Goal: Information Seeking & Learning: Learn about a topic

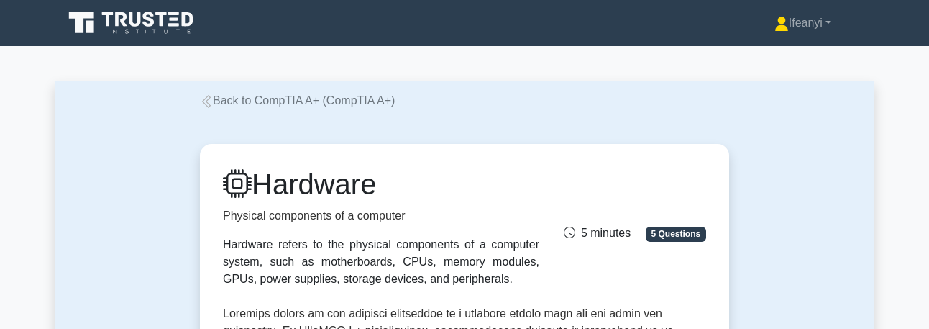
drag, startPoint x: 646, startPoint y: 6, endPoint x: 383, endPoint y: -25, distance: 265.1
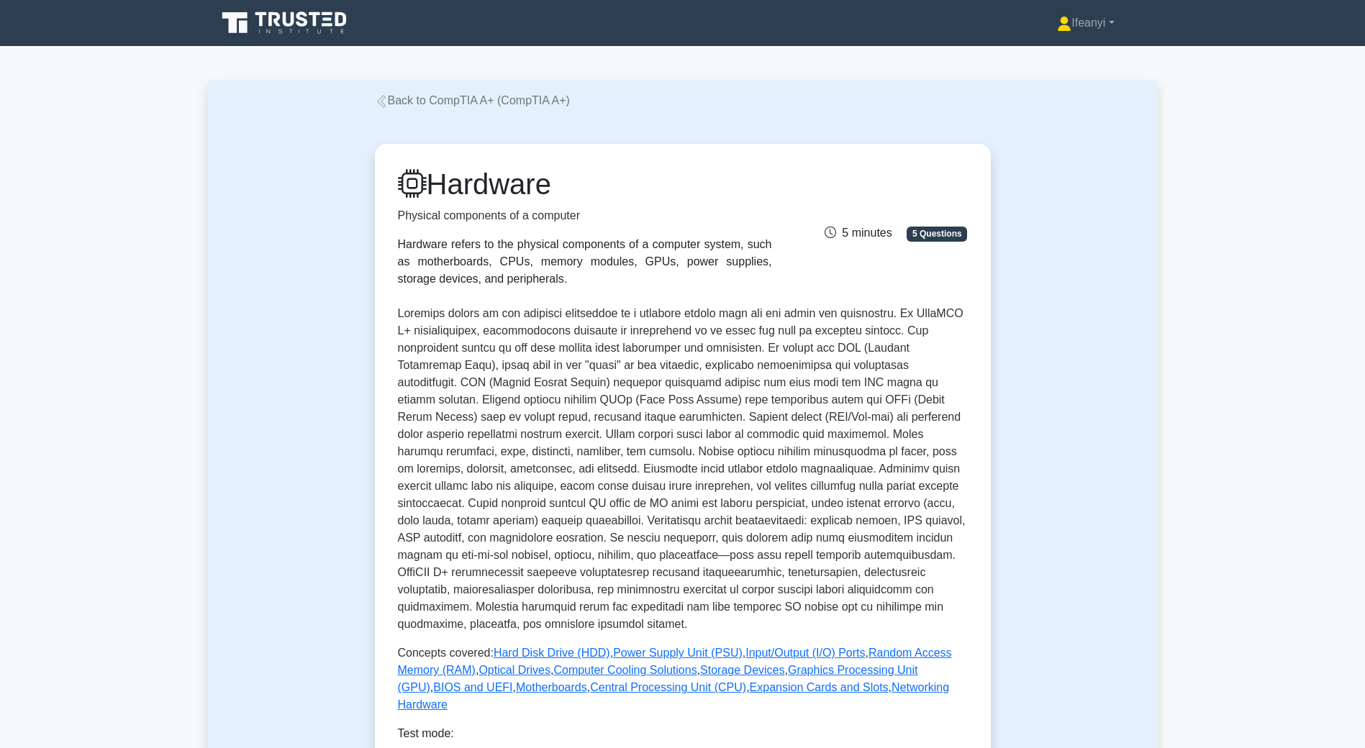
click at [339, 18] on icon at bounding box center [342, 19] width 12 height 14
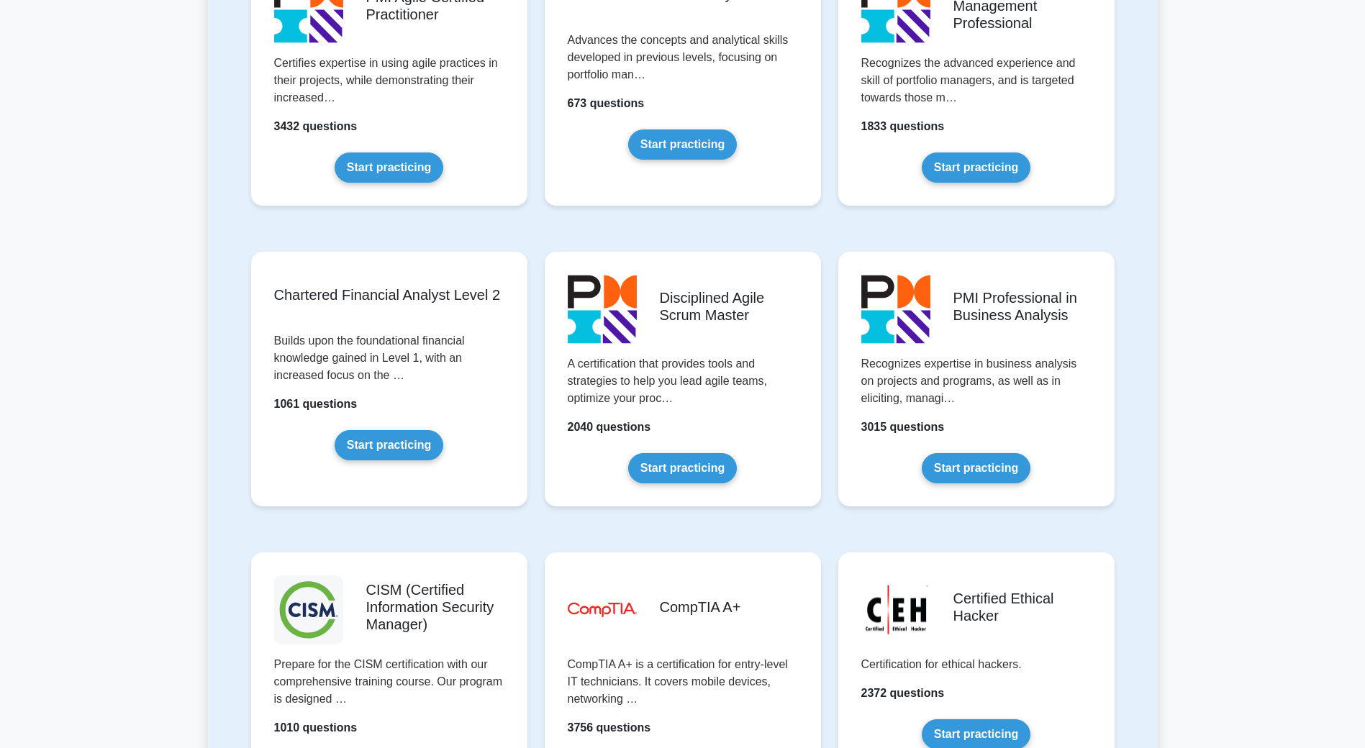
scroll to position [2014, 0]
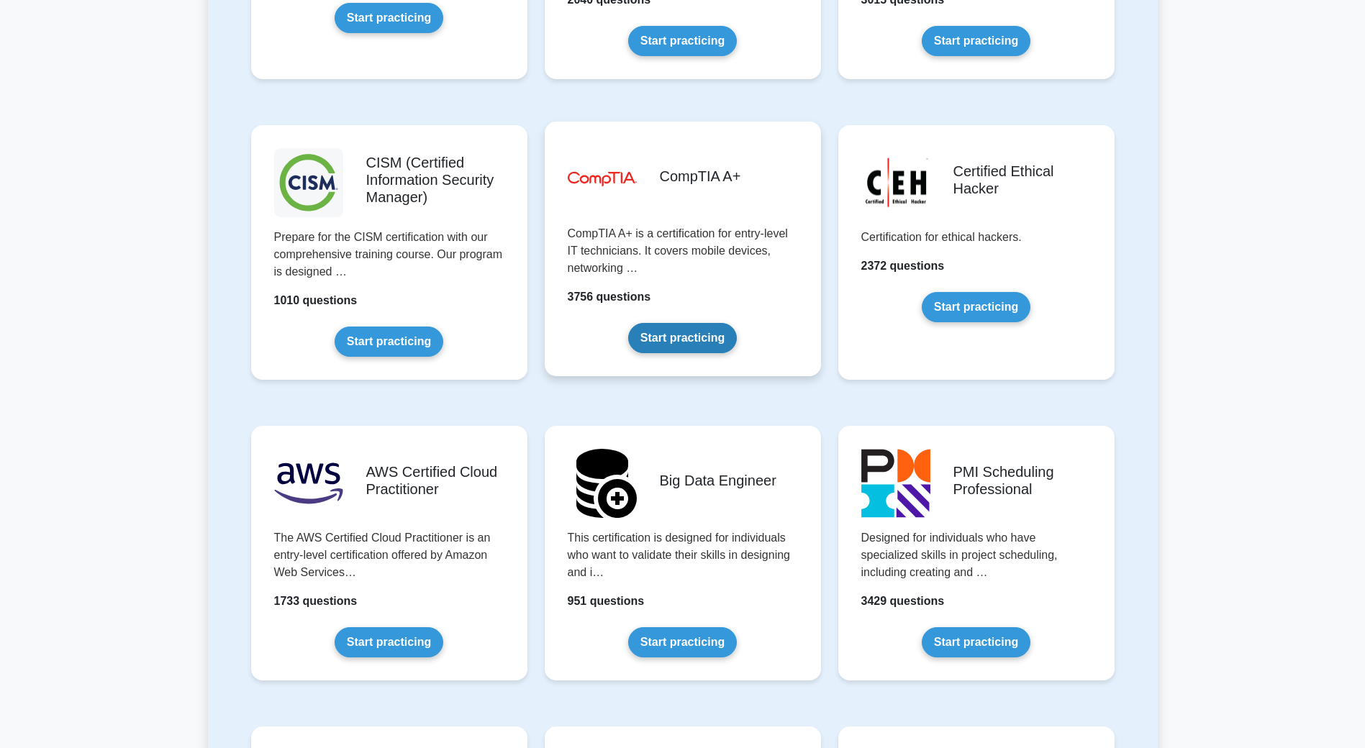
click at [710, 340] on link "Start practicing" at bounding box center [682, 338] width 109 height 30
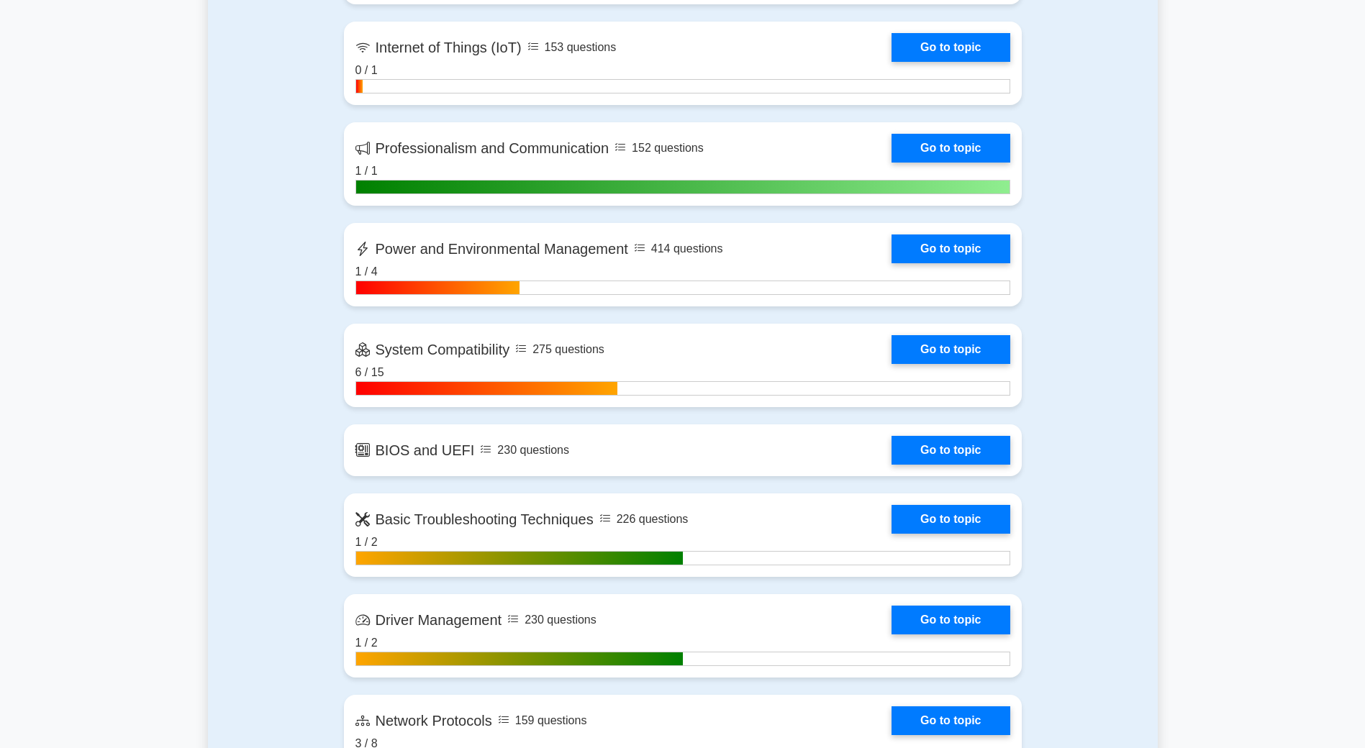
scroll to position [2446, 0]
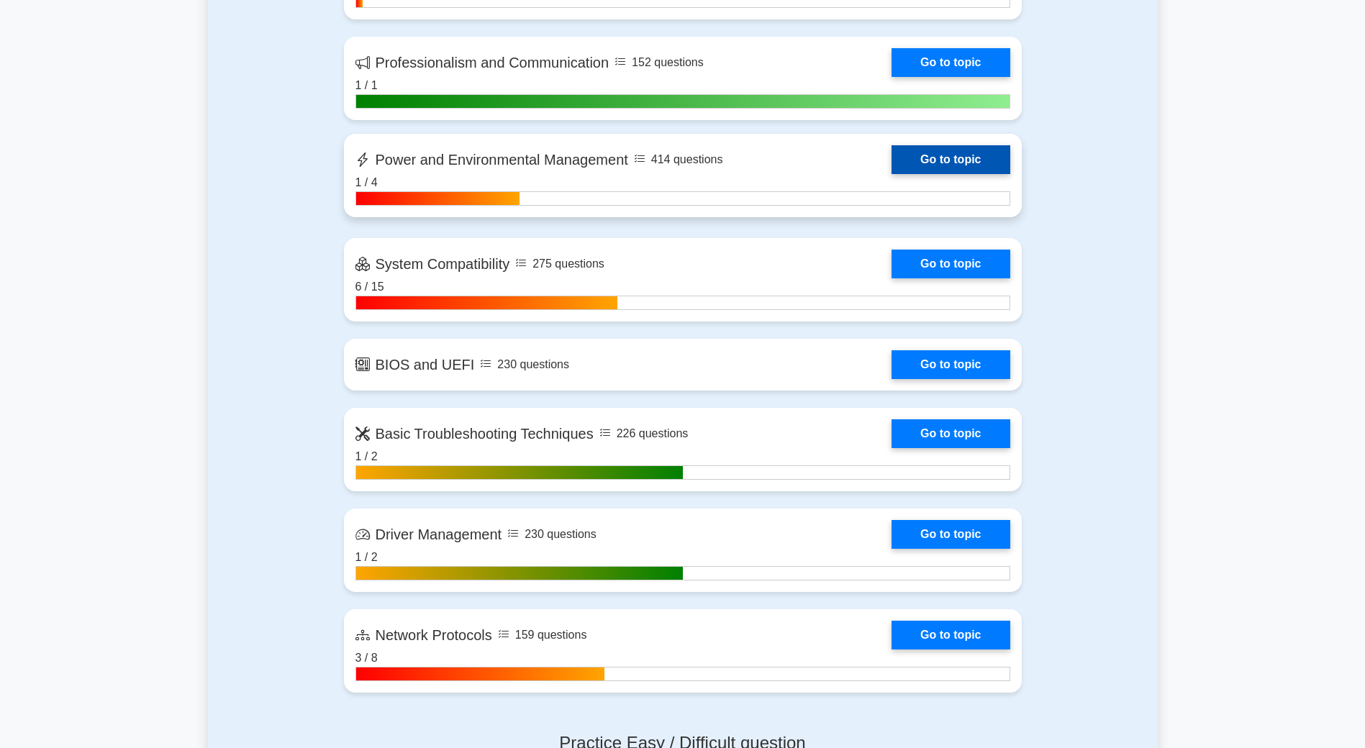
click at [891, 147] on link "Go to topic" at bounding box center [950, 159] width 118 height 29
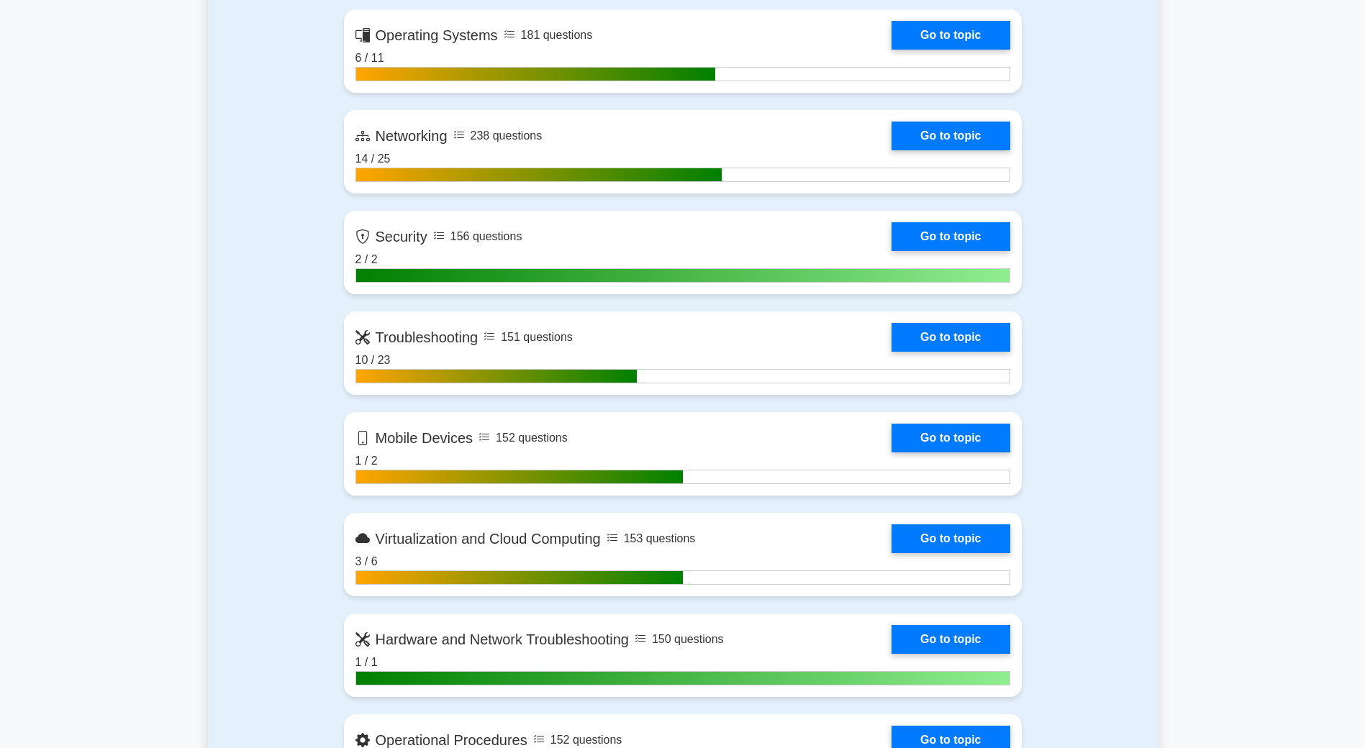
scroll to position [576, 0]
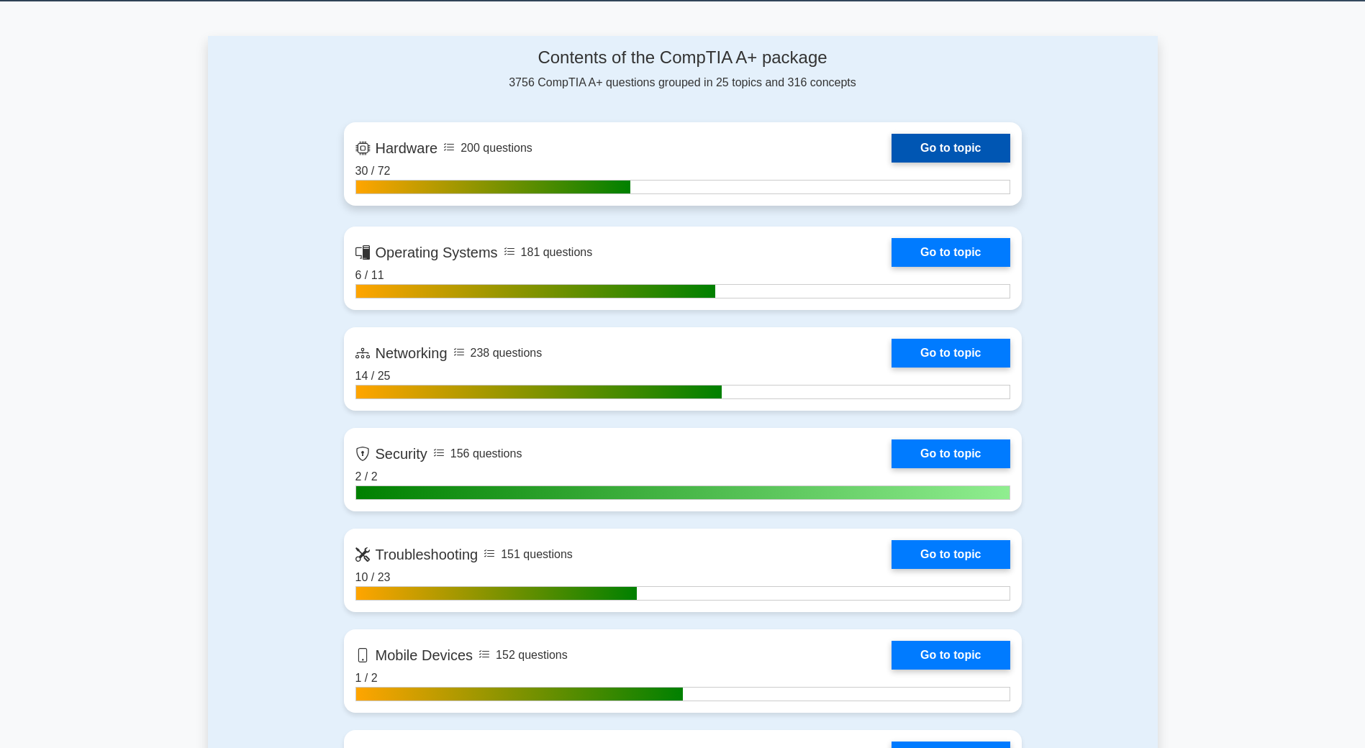
click at [891, 155] on link "Go to topic" at bounding box center [950, 148] width 118 height 29
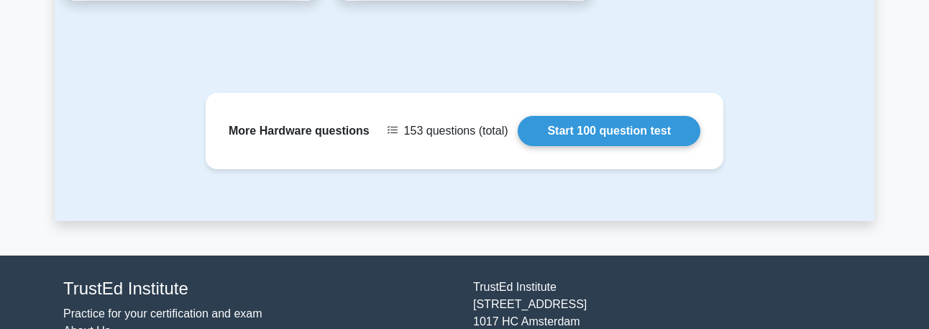
scroll to position [1350, 0]
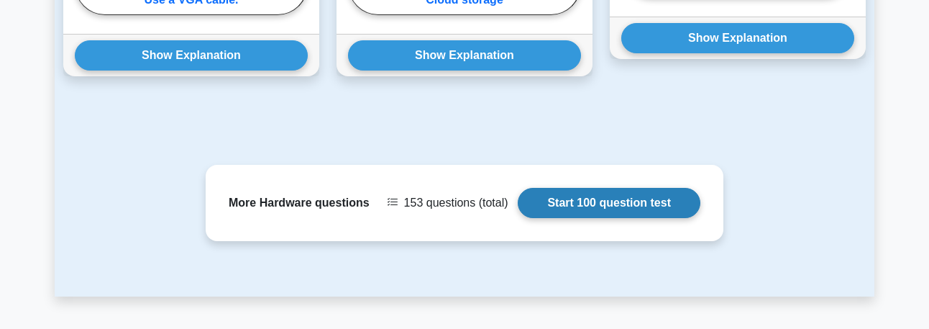
click at [594, 188] on link "Start 100 question test" at bounding box center [609, 203] width 183 height 30
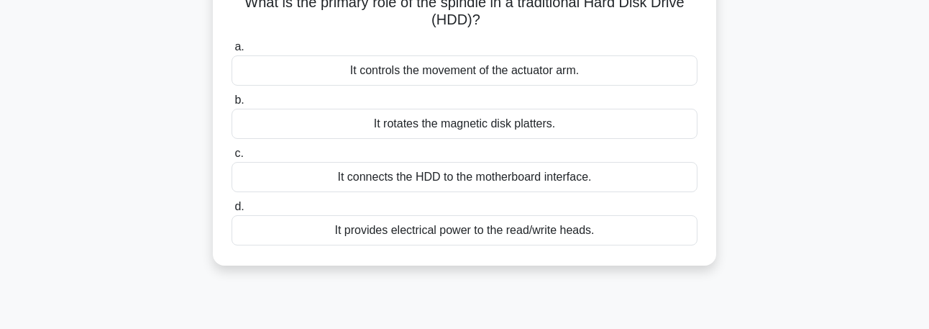
scroll to position [144, 0]
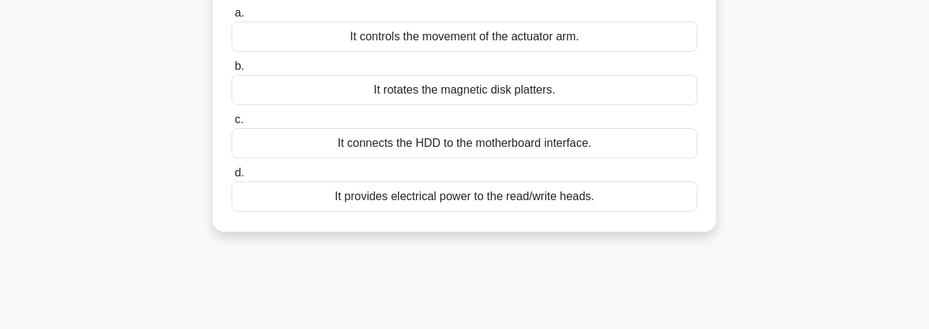
click at [563, 97] on div "It rotates the magnetic disk platters." at bounding box center [465, 90] width 466 height 30
click at [232, 71] on input "b. It rotates the magnetic disk platters." at bounding box center [232, 66] width 0 height 9
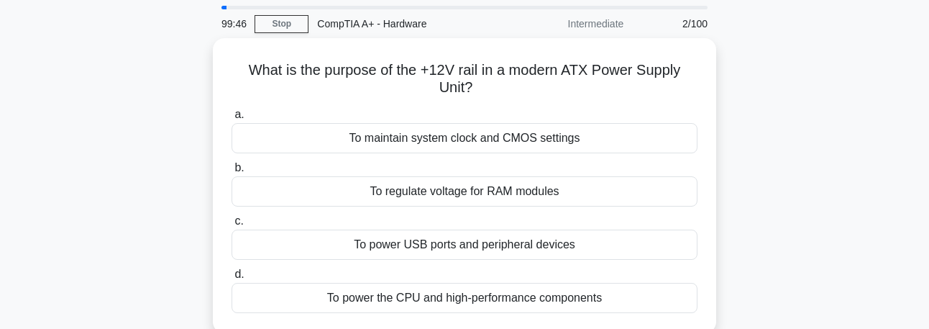
scroll to position [72, 0]
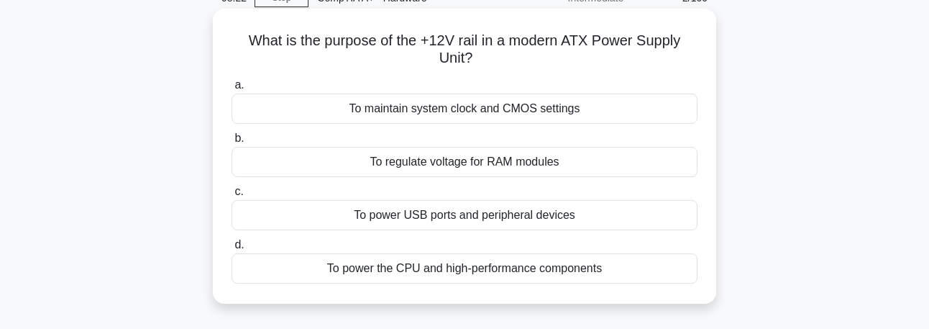
click at [581, 111] on div "To maintain system clock and CMOS settings" at bounding box center [465, 109] width 466 height 30
click at [232, 90] on input "a. To maintain system clock and CMOS settings" at bounding box center [232, 85] width 0 height 9
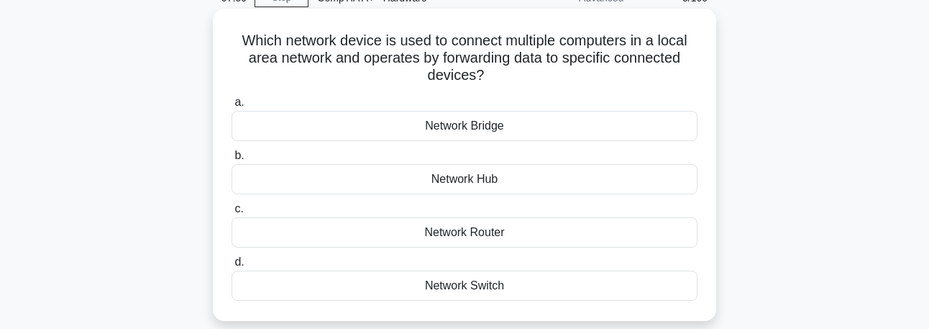
click at [607, 129] on div "Network Bridge" at bounding box center [465, 126] width 466 height 30
click at [232, 107] on input "a. Network Bridge" at bounding box center [232, 102] width 0 height 9
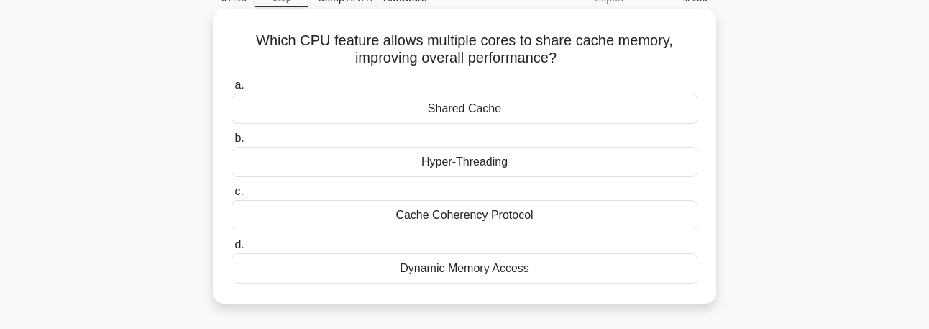
click at [603, 219] on div "Cache Coherency Protocol" at bounding box center [465, 215] width 466 height 30
click at [232, 196] on input "c. Cache Coherency Protocol" at bounding box center [232, 191] width 0 height 9
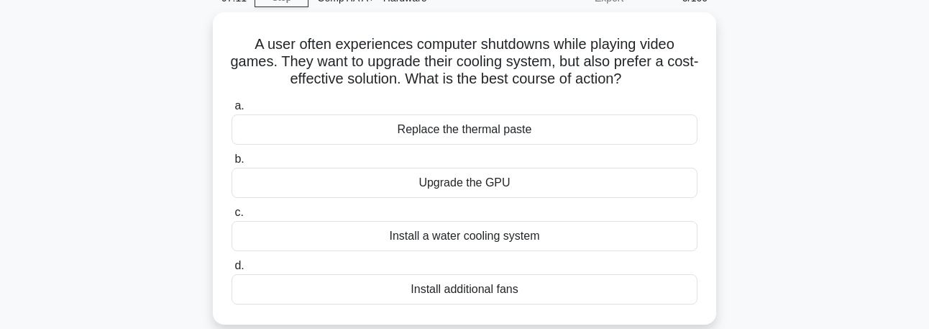
scroll to position [144, 0]
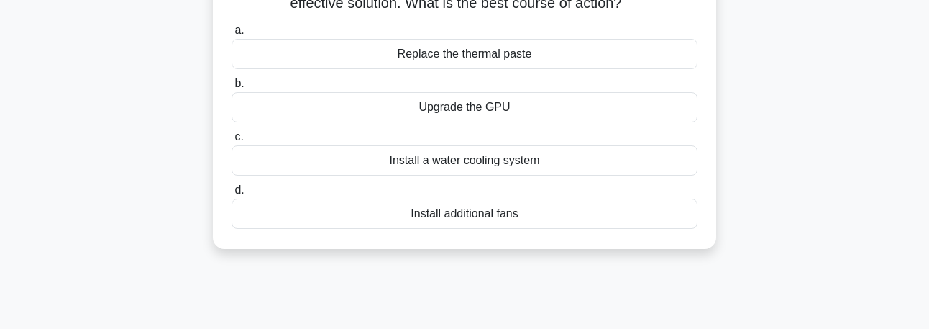
click at [611, 211] on div "Install additional fans" at bounding box center [465, 214] width 466 height 30
click at [232, 195] on input "d. Install additional fans" at bounding box center [232, 190] width 0 height 9
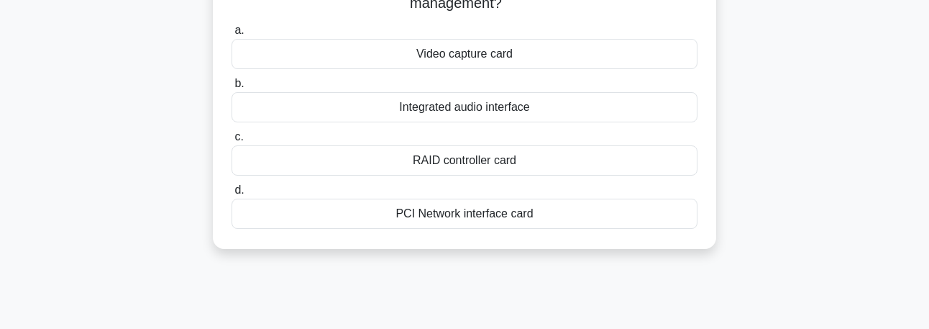
scroll to position [0, 0]
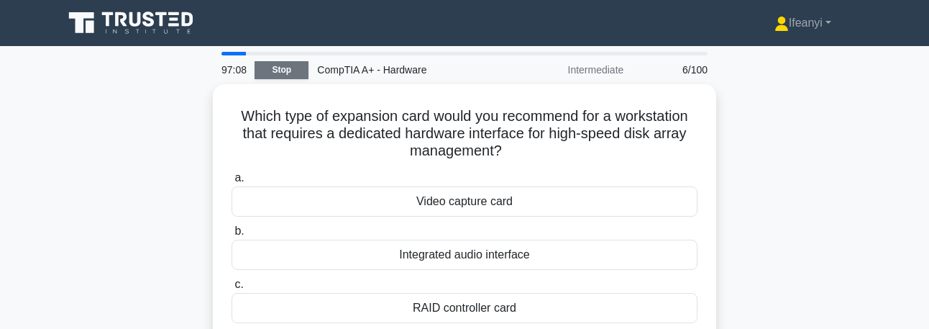
click at [290, 70] on link "Stop" at bounding box center [282, 70] width 54 height 18
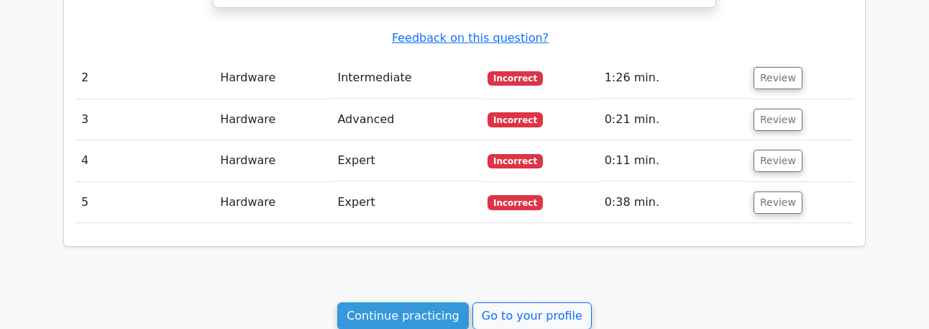
scroll to position [1367, 0]
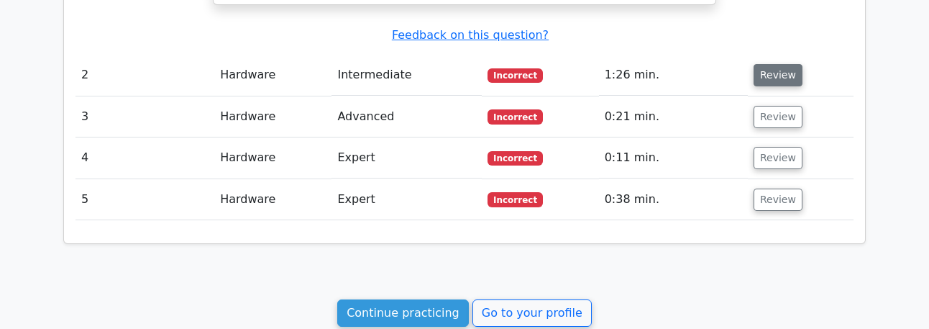
click at [754, 64] on button "Review" at bounding box center [778, 75] width 49 height 22
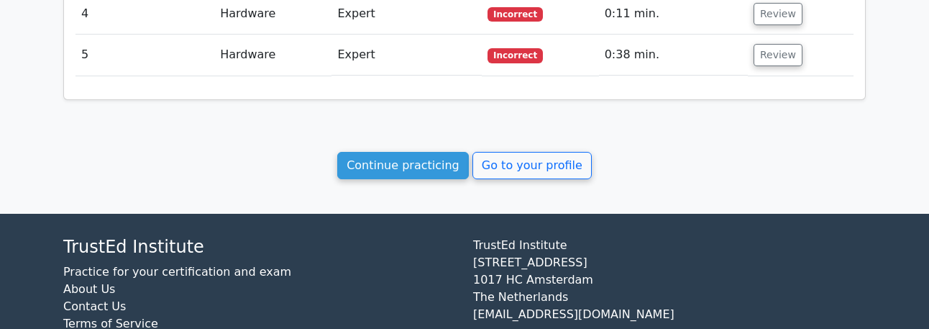
scroll to position [2270, 0]
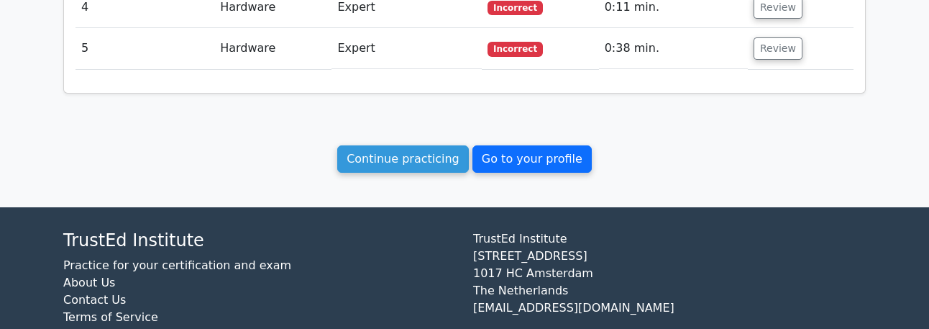
click at [524, 145] on link "Go to your profile" at bounding box center [532, 158] width 119 height 27
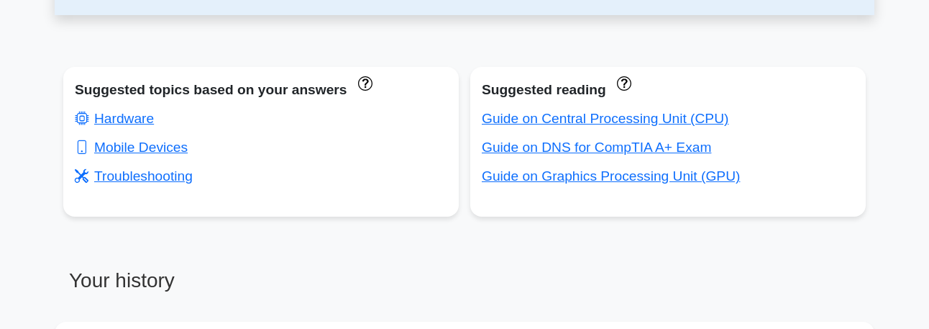
scroll to position [504, 0]
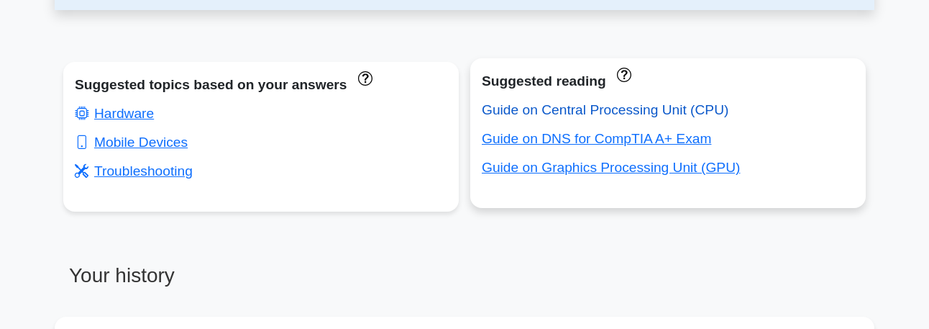
click at [615, 112] on link "Guide on Central Processing Unit (CPU)" at bounding box center [605, 109] width 247 height 15
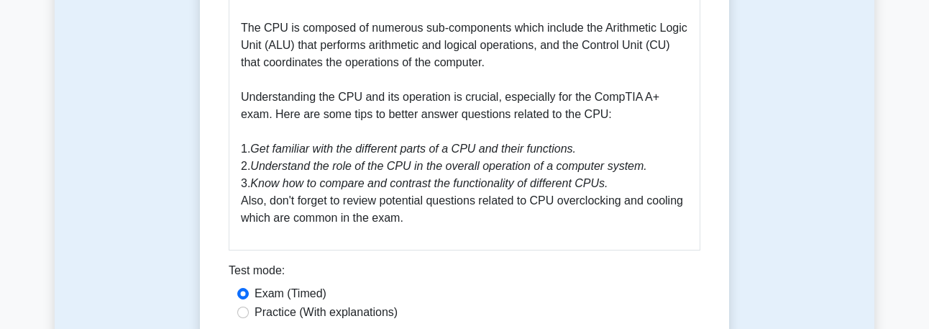
scroll to position [504, 0]
